Goal: Find specific fact: Find contact information

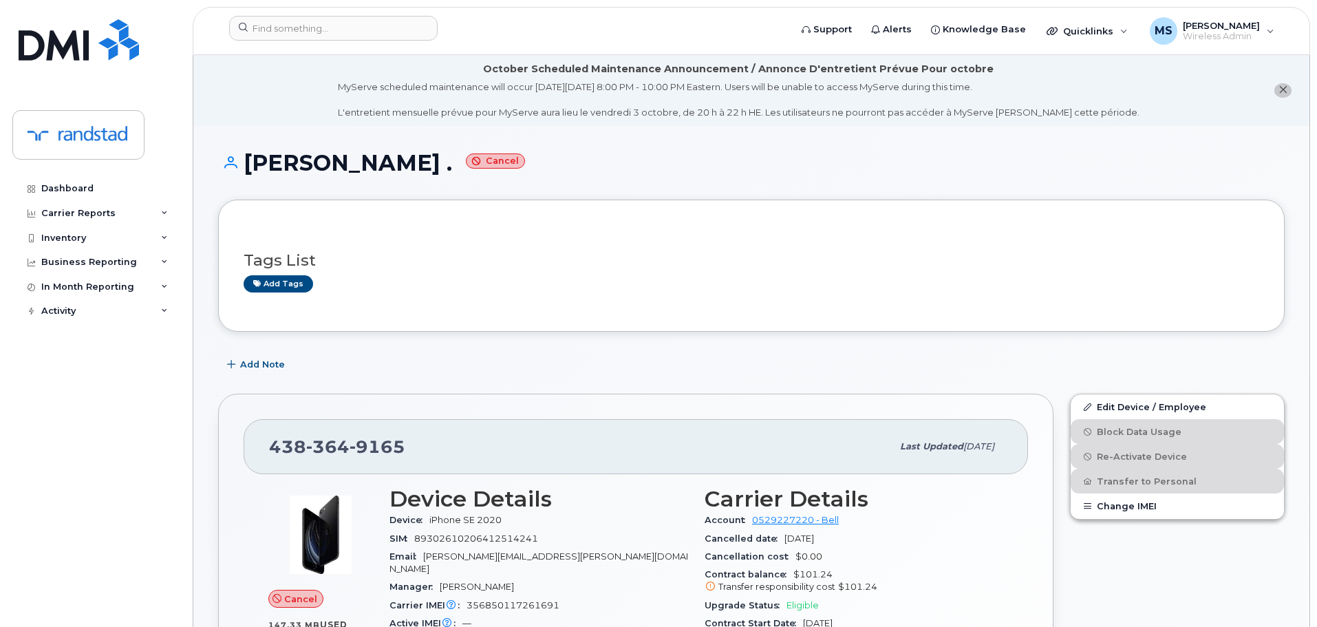
scroll to position [275, 0]
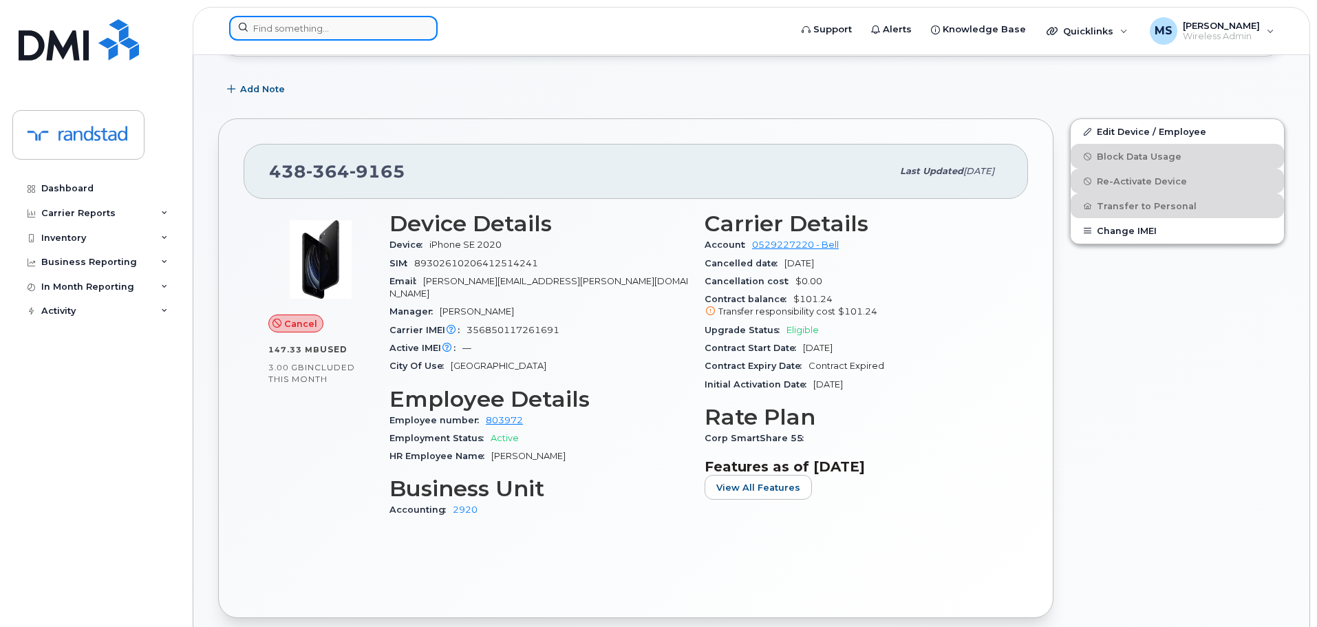
click at [396, 24] on input at bounding box center [333, 28] width 208 height 25
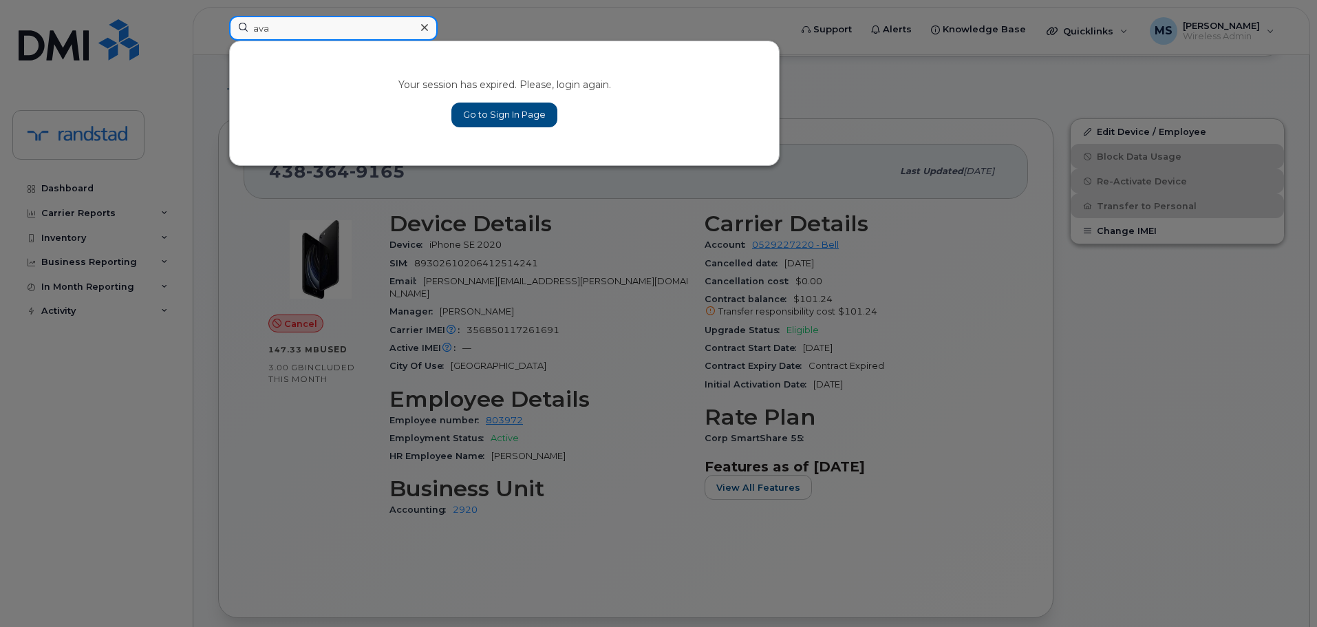
type input "ava"
click at [517, 105] on link "Go to Sign In Page" at bounding box center [504, 115] width 106 height 25
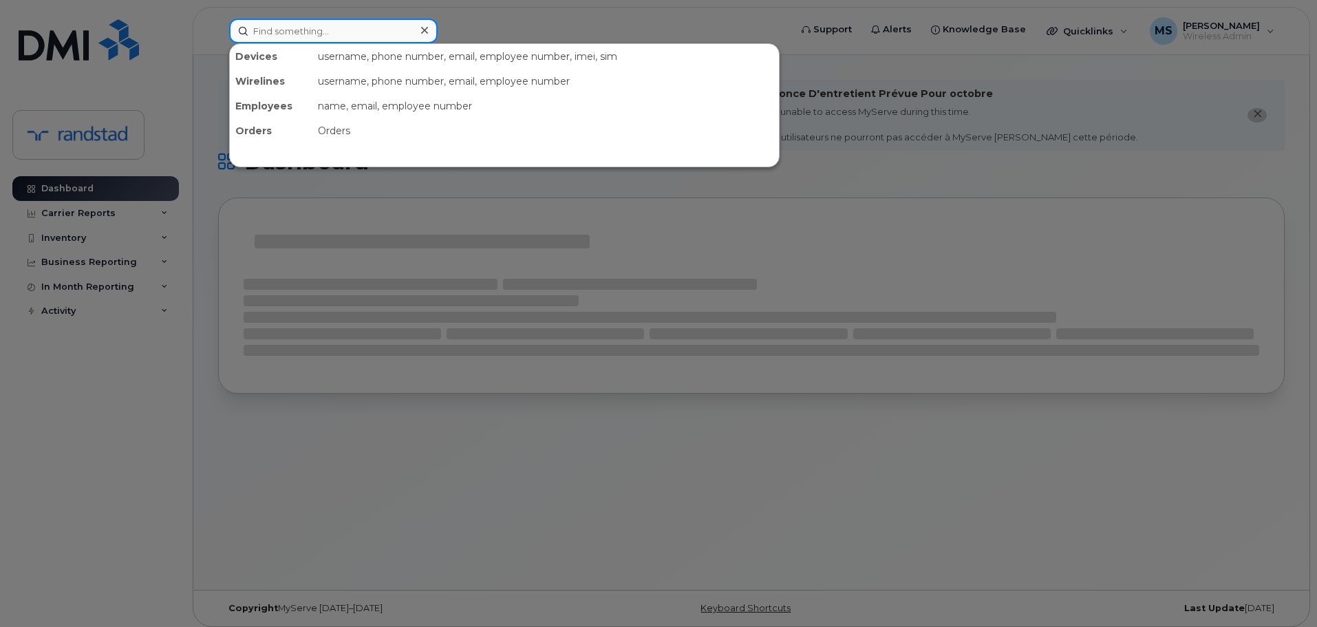
click at [407, 35] on input at bounding box center [333, 31] width 208 height 25
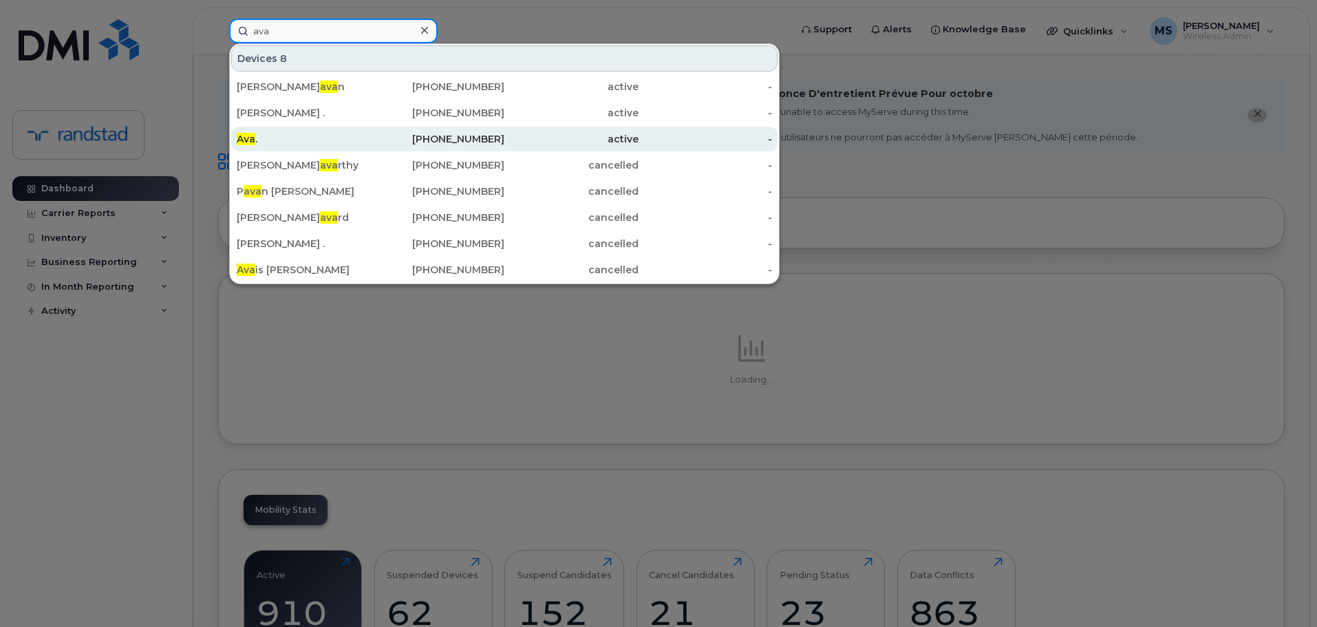
type input "ava"
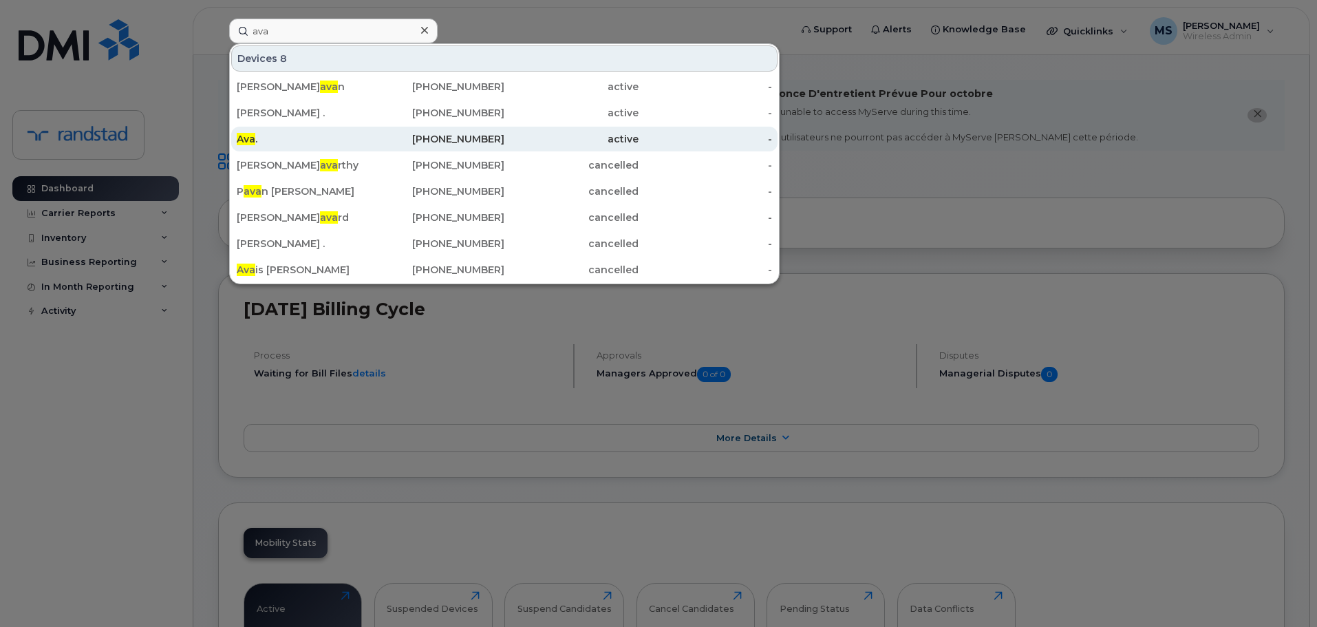
click at [348, 131] on div "Ava ." at bounding box center [304, 139] width 134 height 25
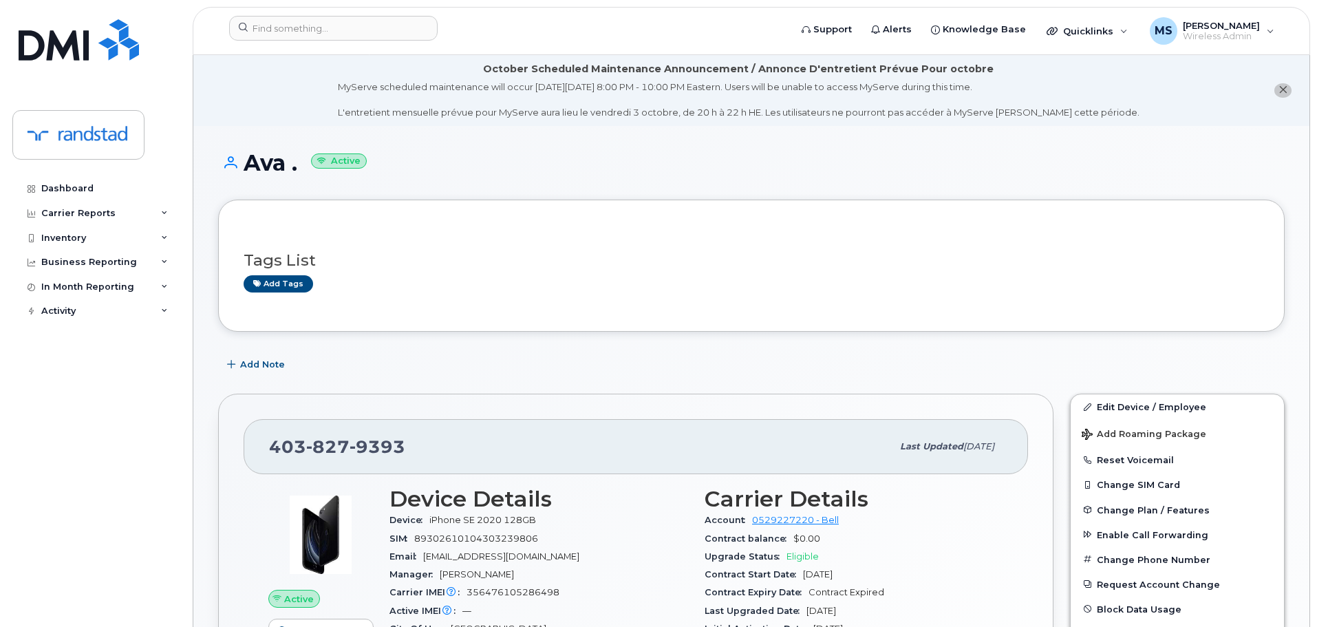
scroll to position [206, 0]
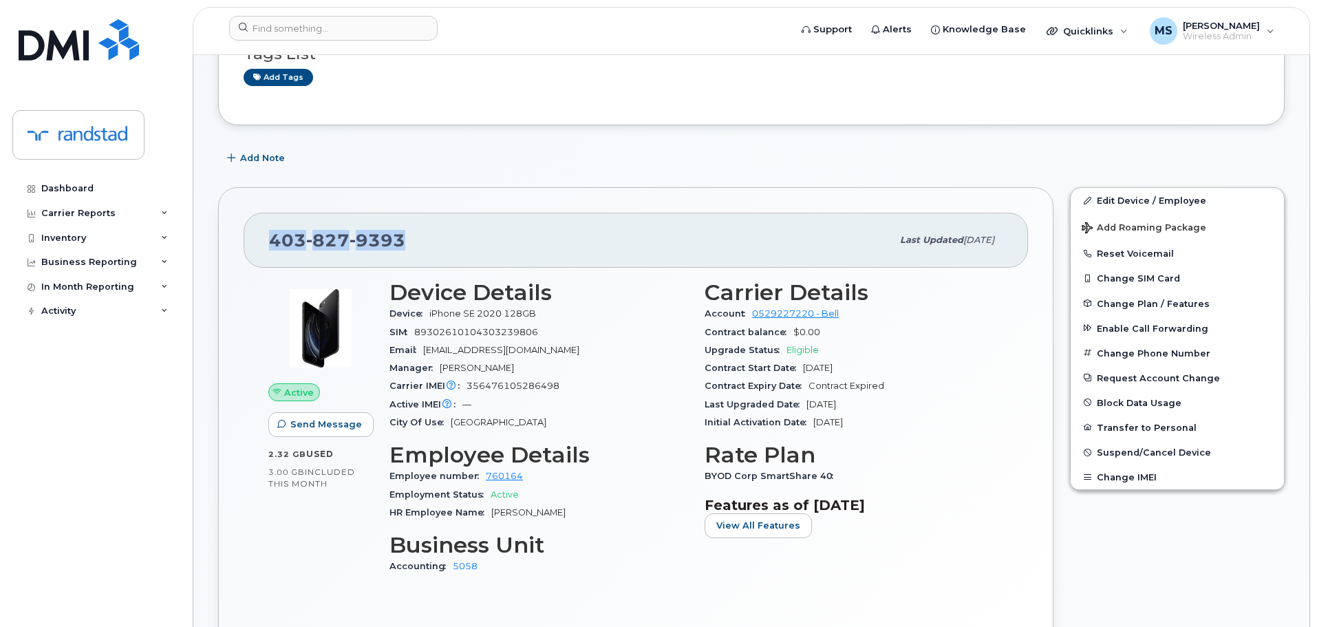
drag, startPoint x: 400, startPoint y: 233, endPoint x: 228, endPoint y: 233, distance: 172.7
click at [228, 233] on div "403 827 9393 Last updated Oct 21, 2024 Active Send Message 2.32 GB  used 3.00 G…" at bounding box center [635, 430] width 835 height 486
copy span "403 827 9393"
